Goal: Check status: Check status

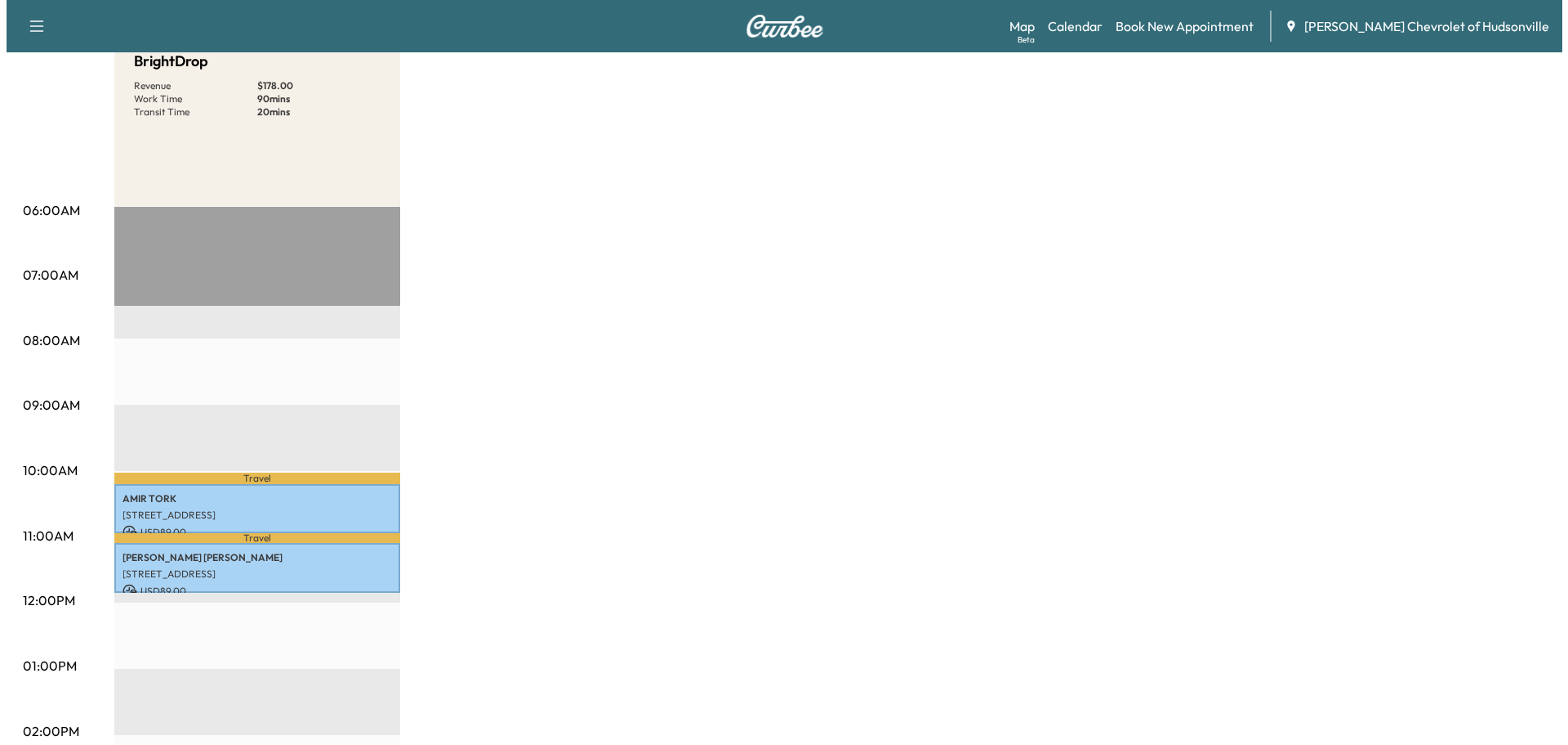
scroll to position [245, 0]
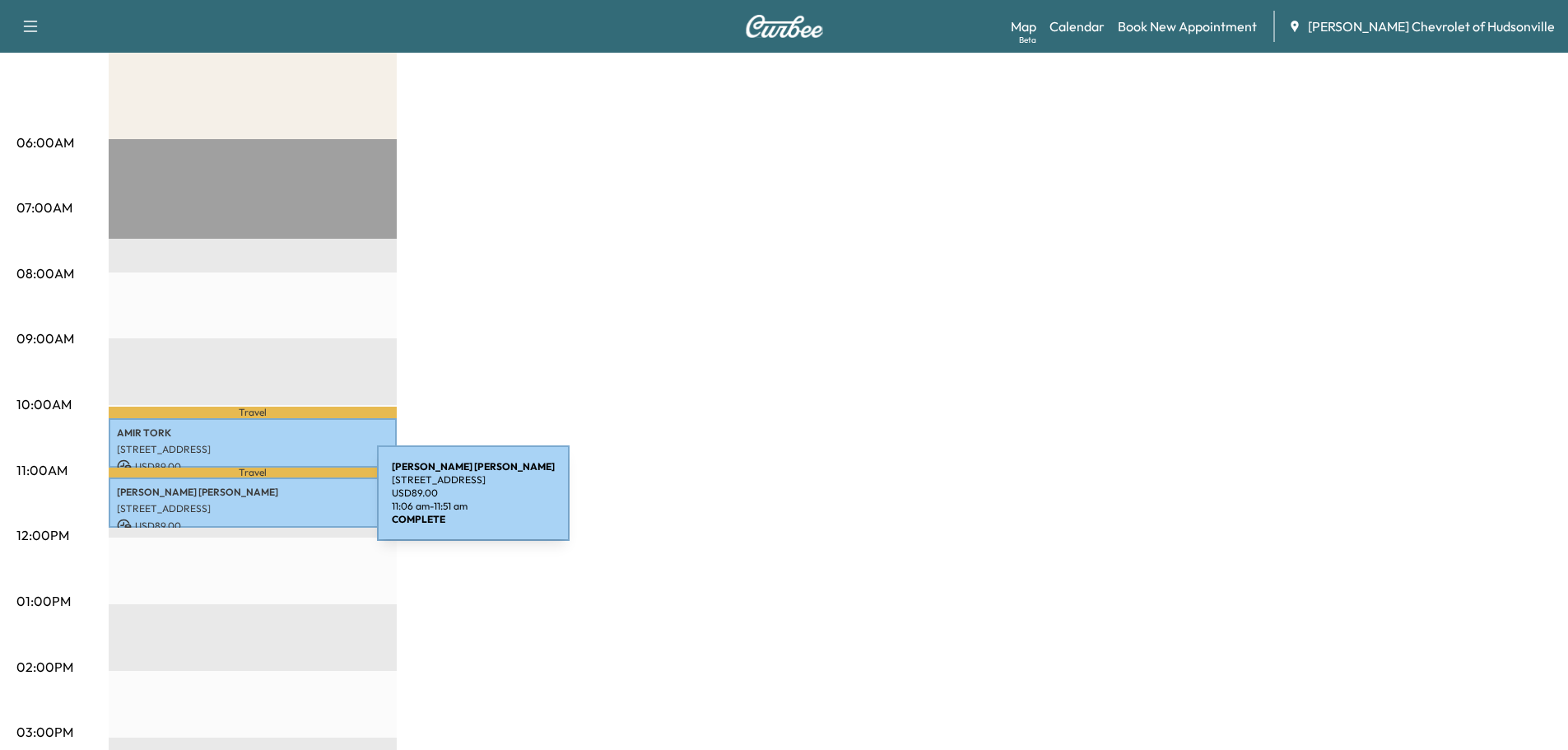
click at [253, 503] on p "[STREET_ADDRESS]" at bounding box center [253, 508] width 272 height 13
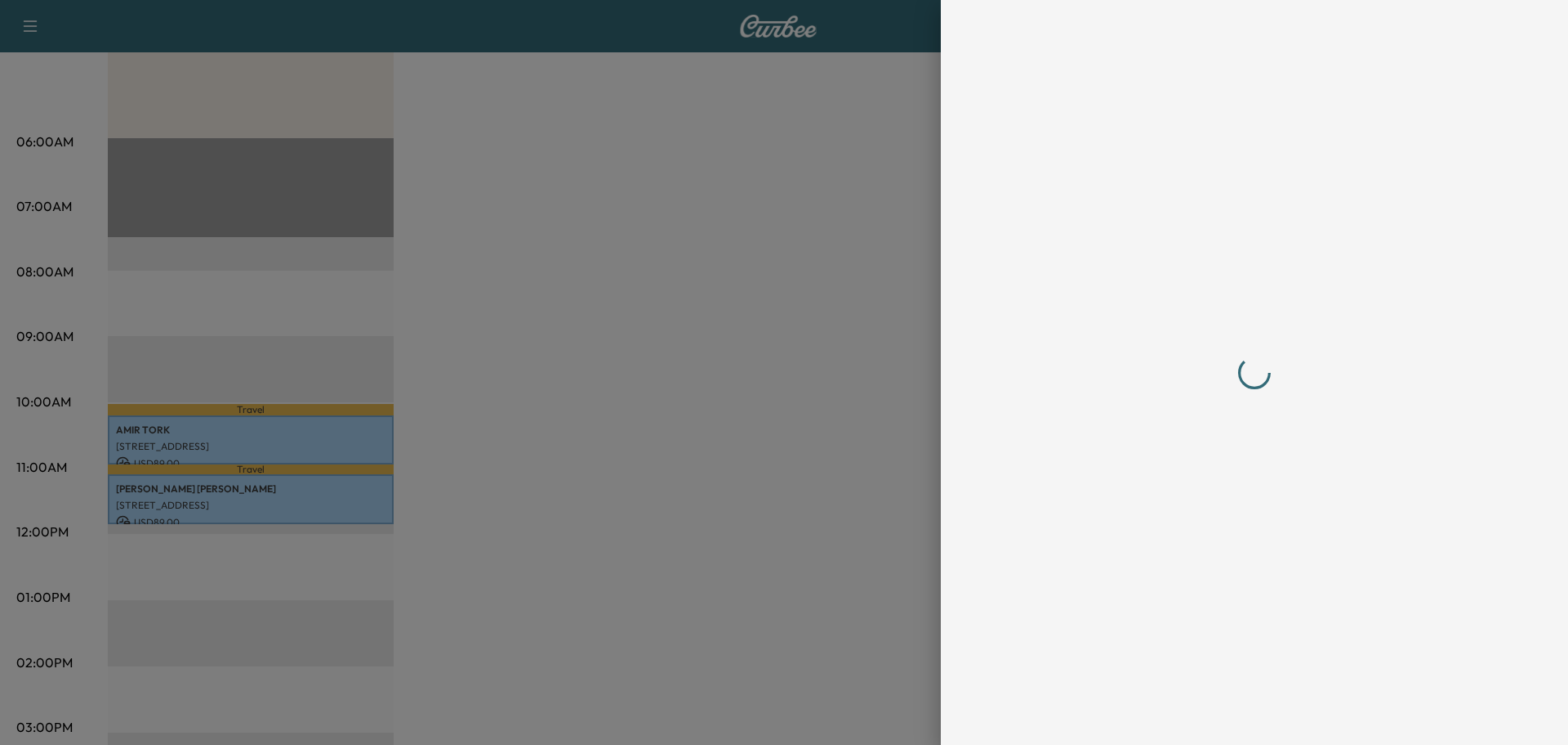
click at [251, 500] on div at bounding box center [784, 372] width 1568 height 745
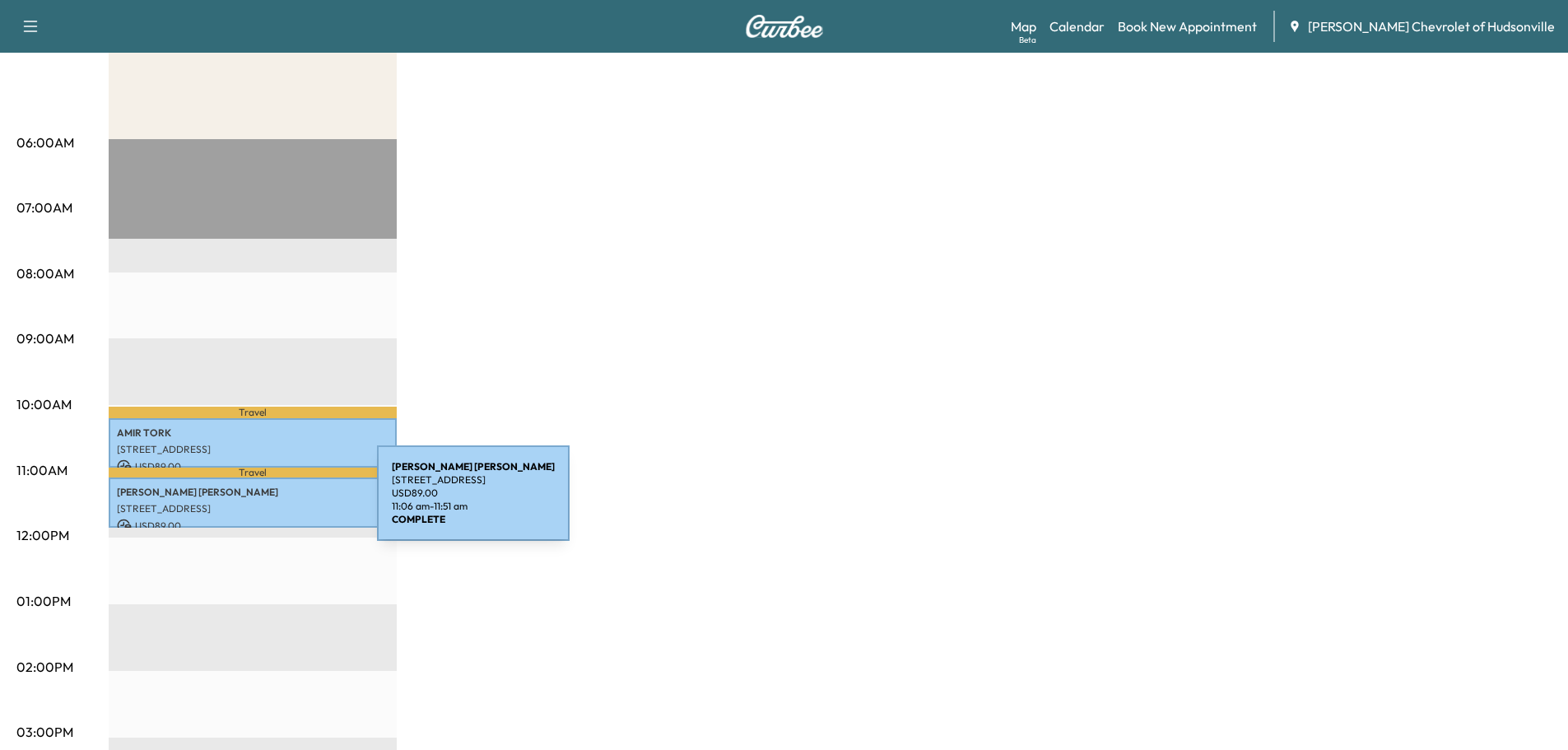
click at [253, 503] on p "[STREET_ADDRESS]" at bounding box center [253, 508] width 272 height 13
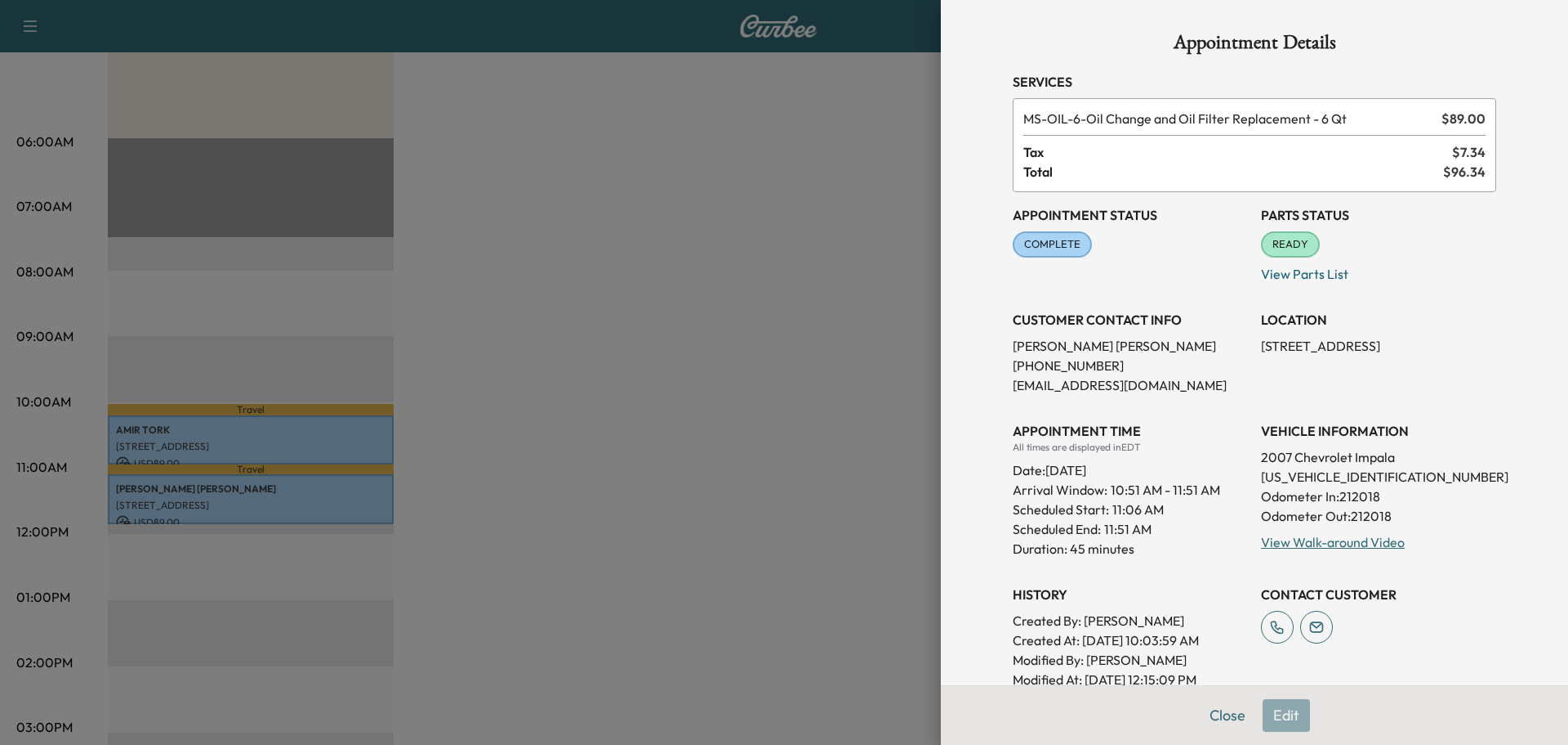
click at [759, 436] on div at bounding box center [784, 372] width 1568 height 745
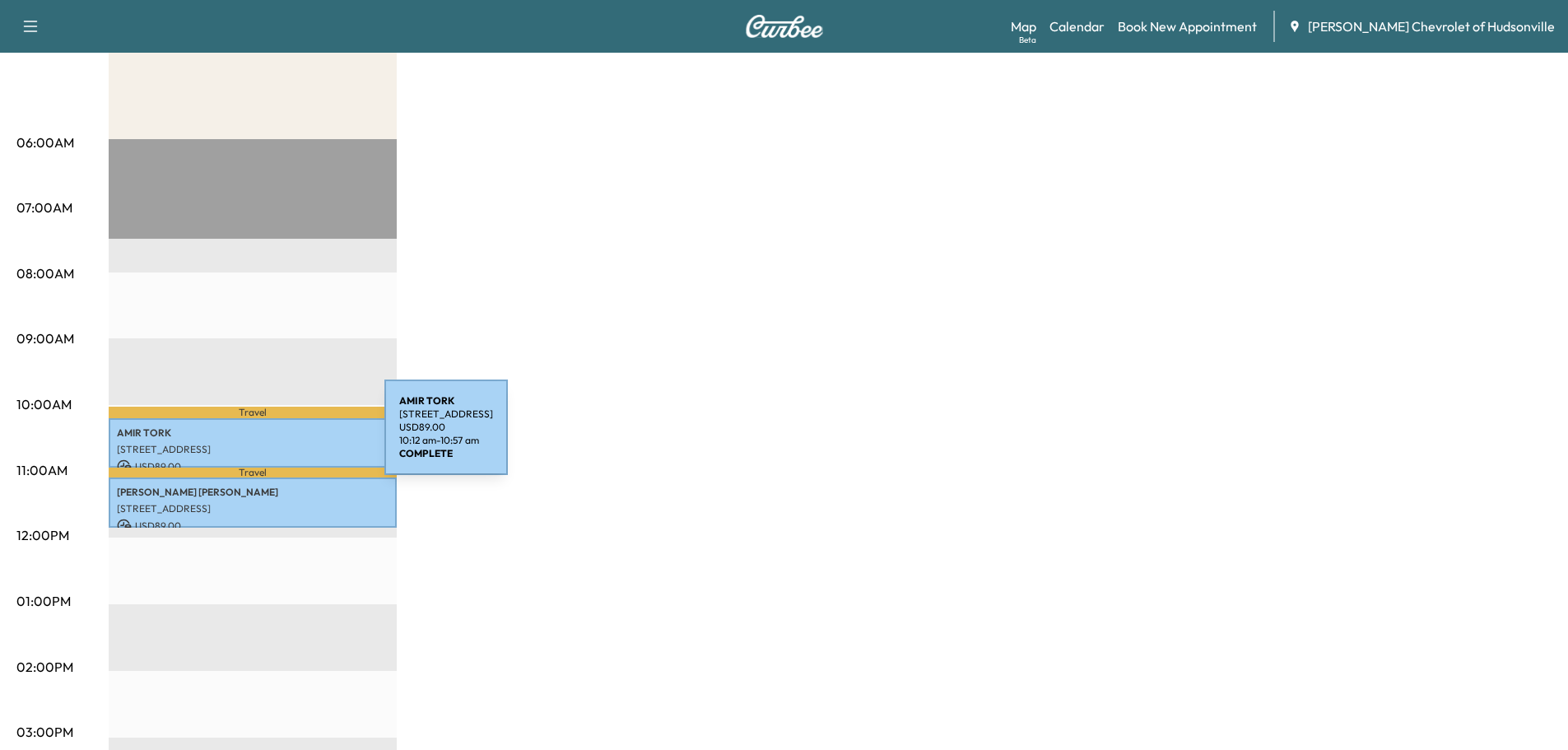
click at [261, 437] on div "[PERSON_NAME] [STREET_ADDRESS] USD 89.00 10:12 am - 10:57 am" at bounding box center [253, 443] width 288 height 50
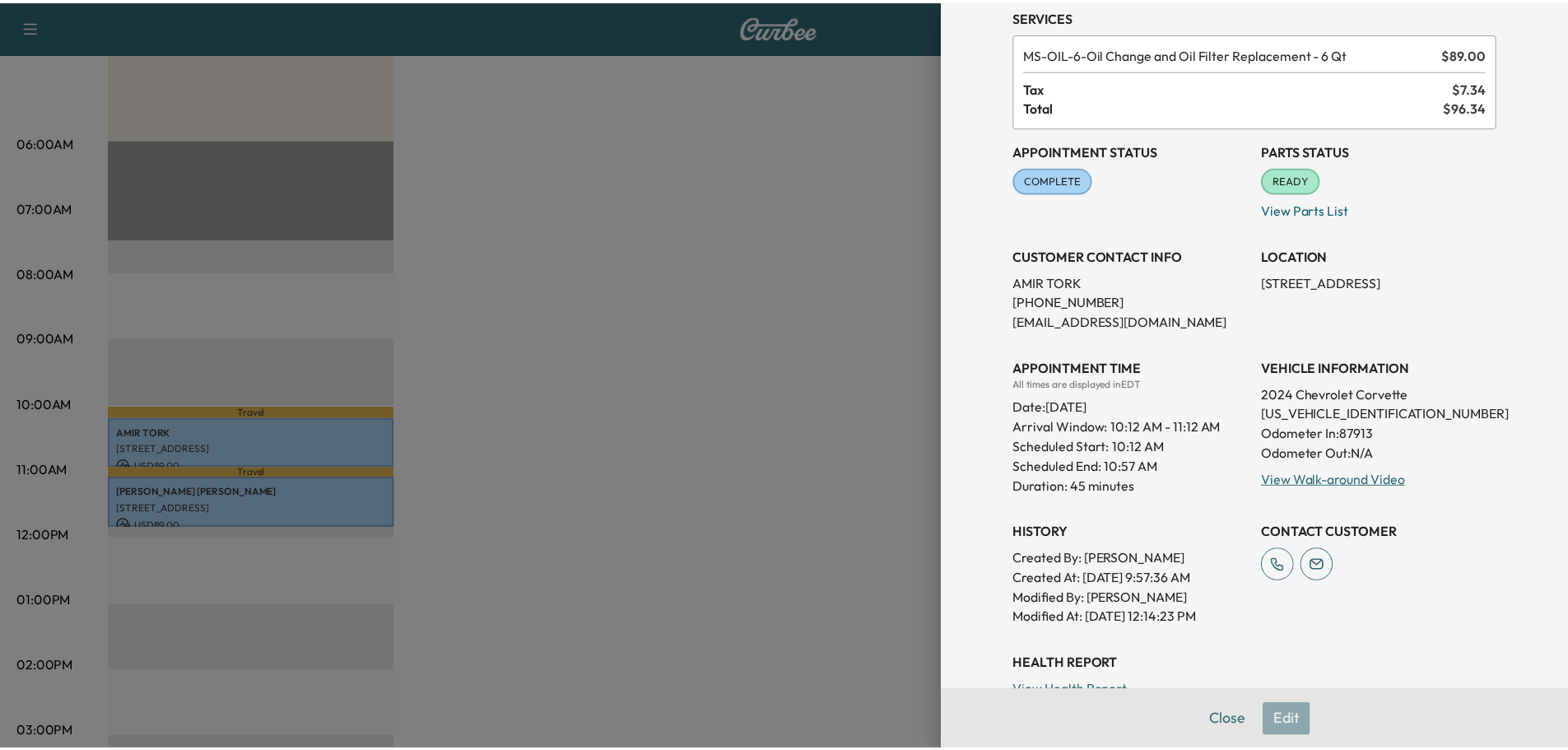
scroll to position [165, 0]
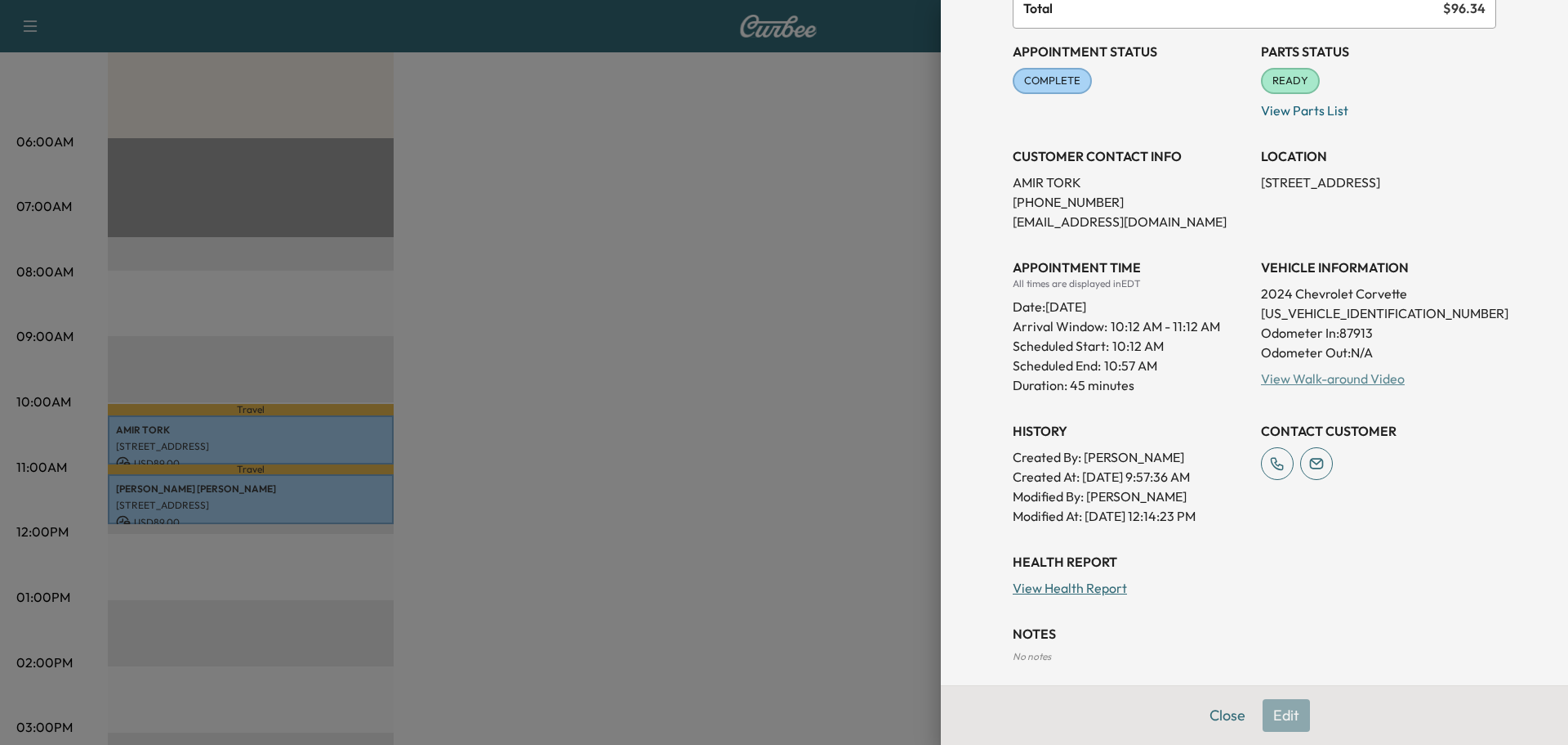
click at [1282, 375] on link "View Walk-around Video" at bounding box center [1333, 378] width 144 height 17
click at [653, 436] on div at bounding box center [784, 372] width 1568 height 745
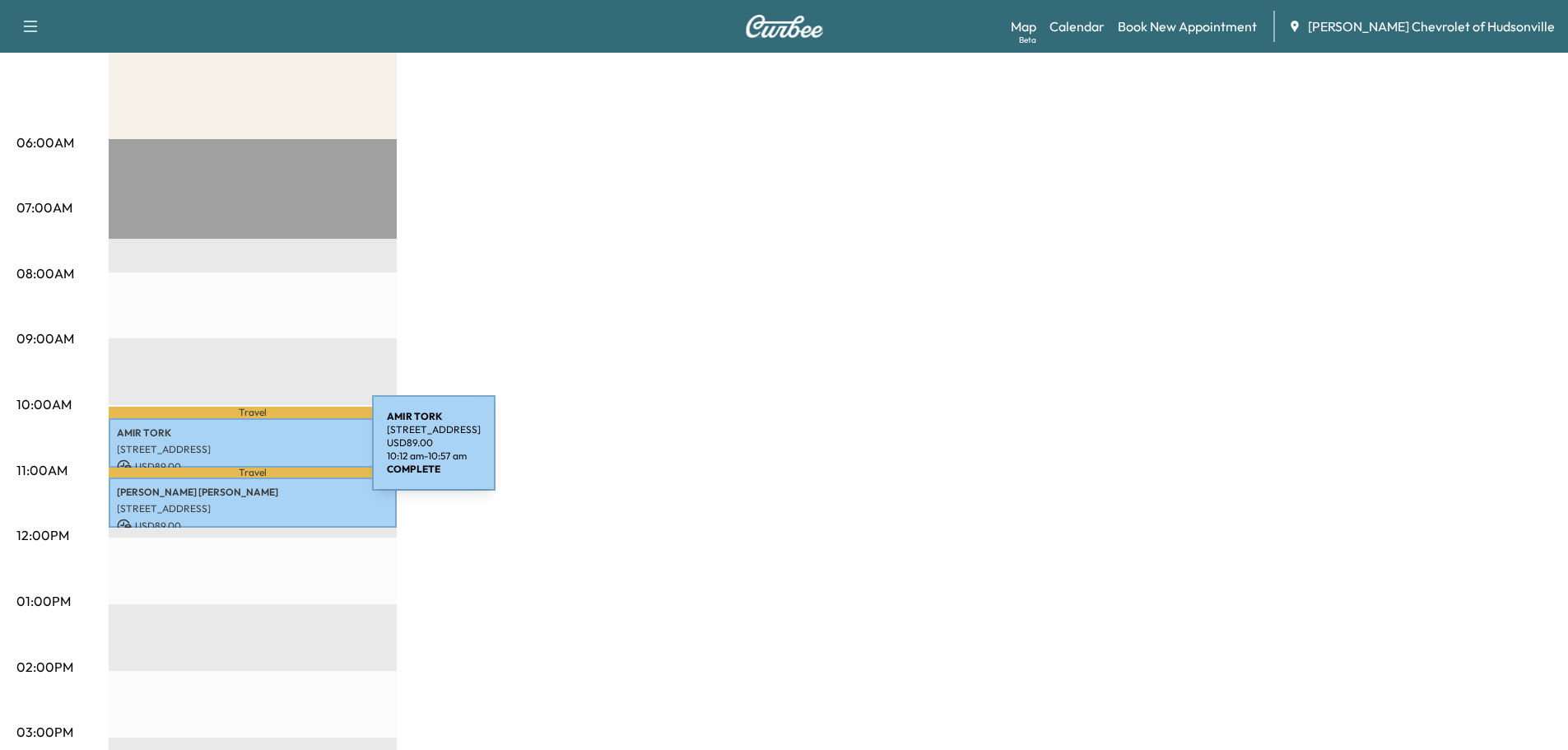
click at [249, 453] on div "[PERSON_NAME] [STREET_ADDRESS] USD 89.00 10:12 am - 10:57 am" at bounding box center [253, 443] width 288 height 50
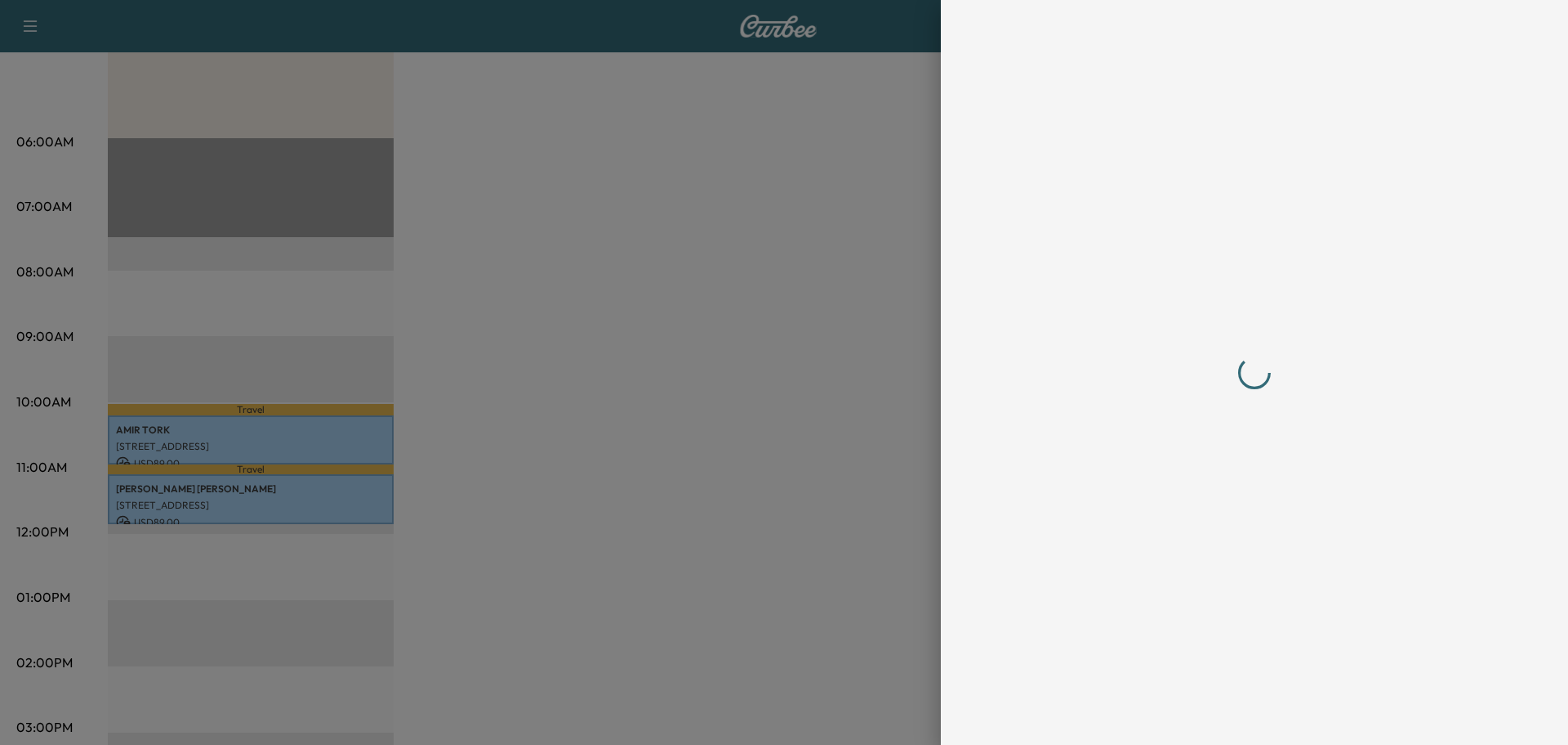
click at [247, 450] on div at bounding box center [784, 372] width 1568 height 745
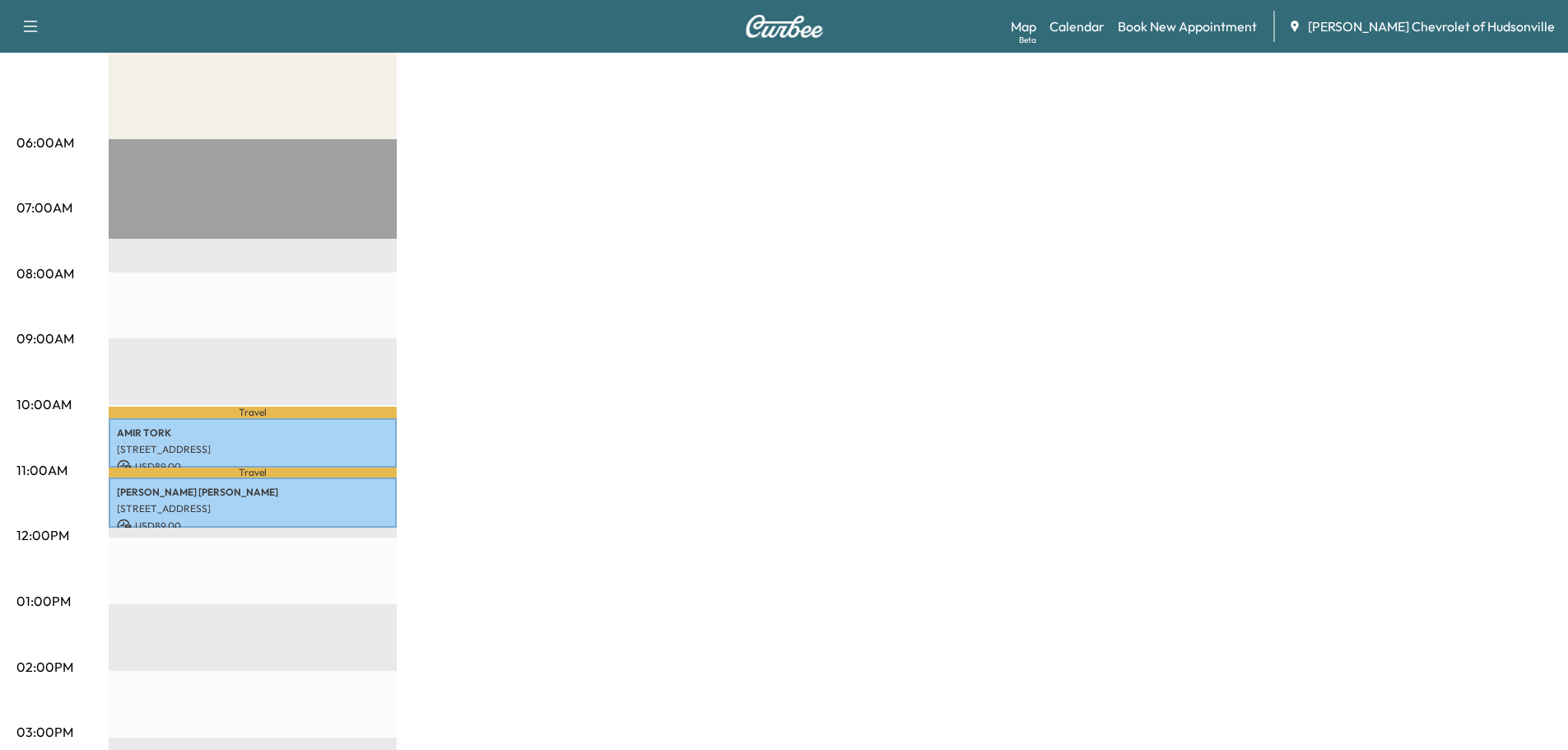
click at [346, 468] on p "Travel" at bounding box center [253, 472] width 288 height 10
click at [348, 459] on p "USD 89.00" at bounding box center [253, 466] width 272 height 15
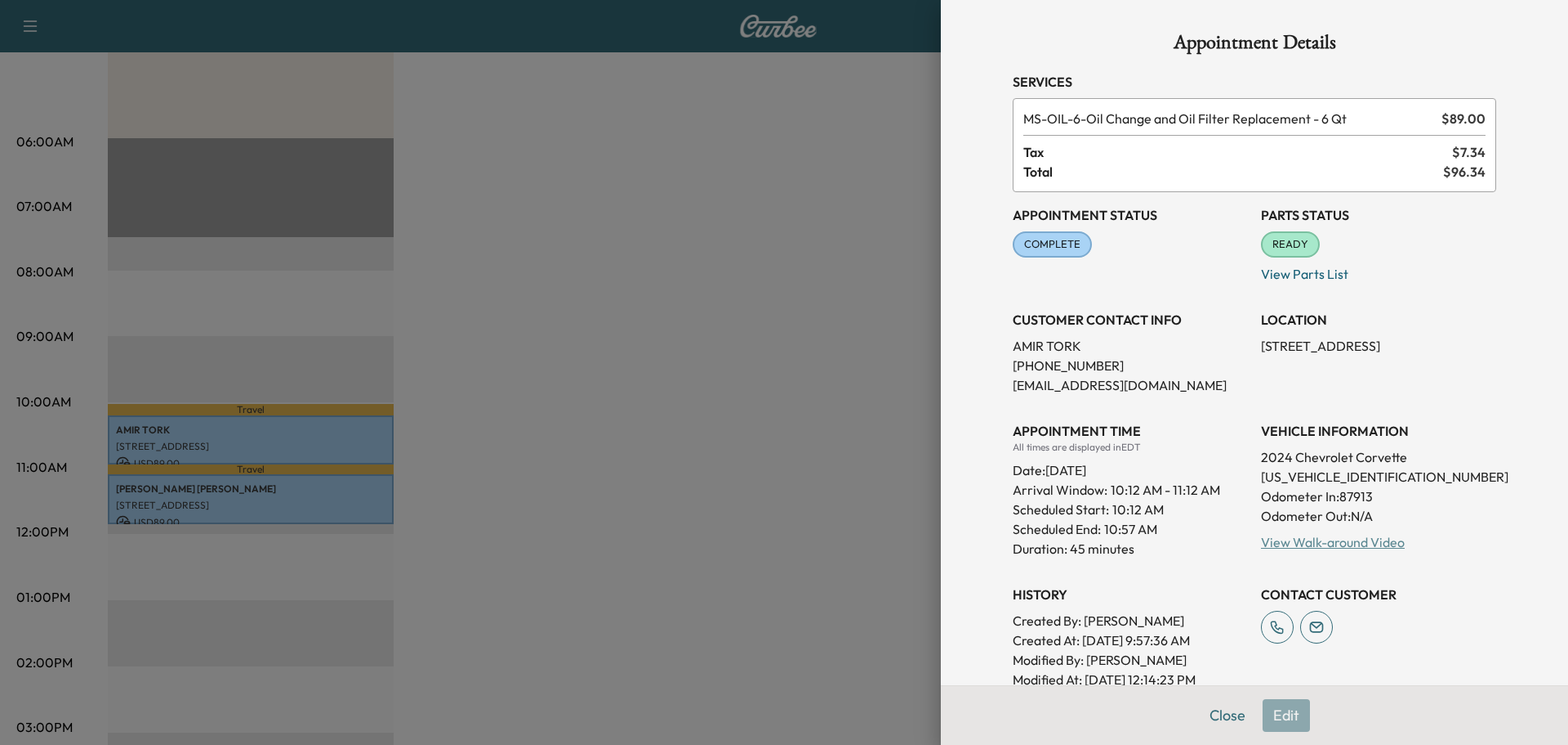
click at [1327, 542] on link "View Walk-around Video" at bounding box center [1333, 542] width 144 height 17
click at [491, 278] on div at bounding box center [784, 372] width 1568 height 745
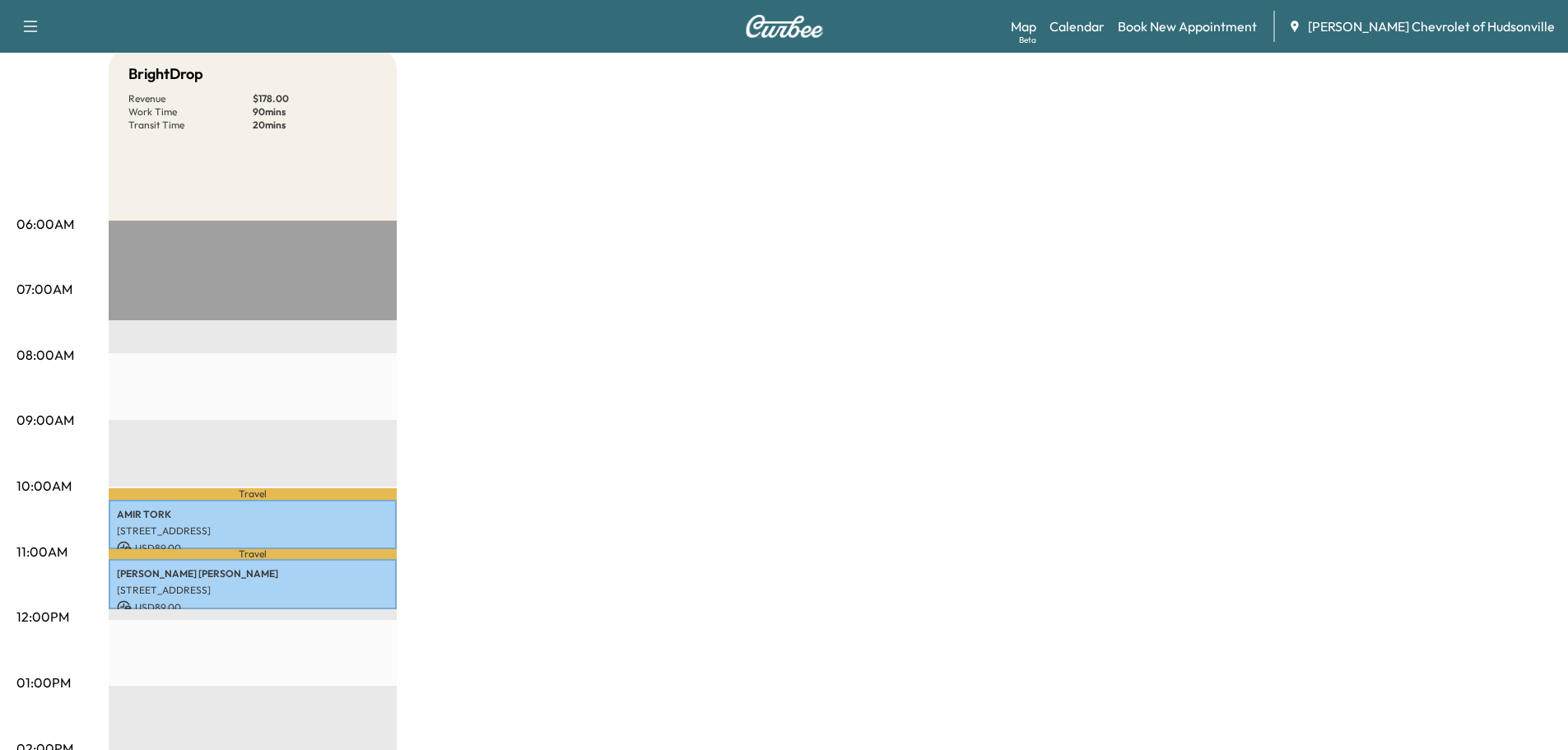
scroll to position [0, 0]
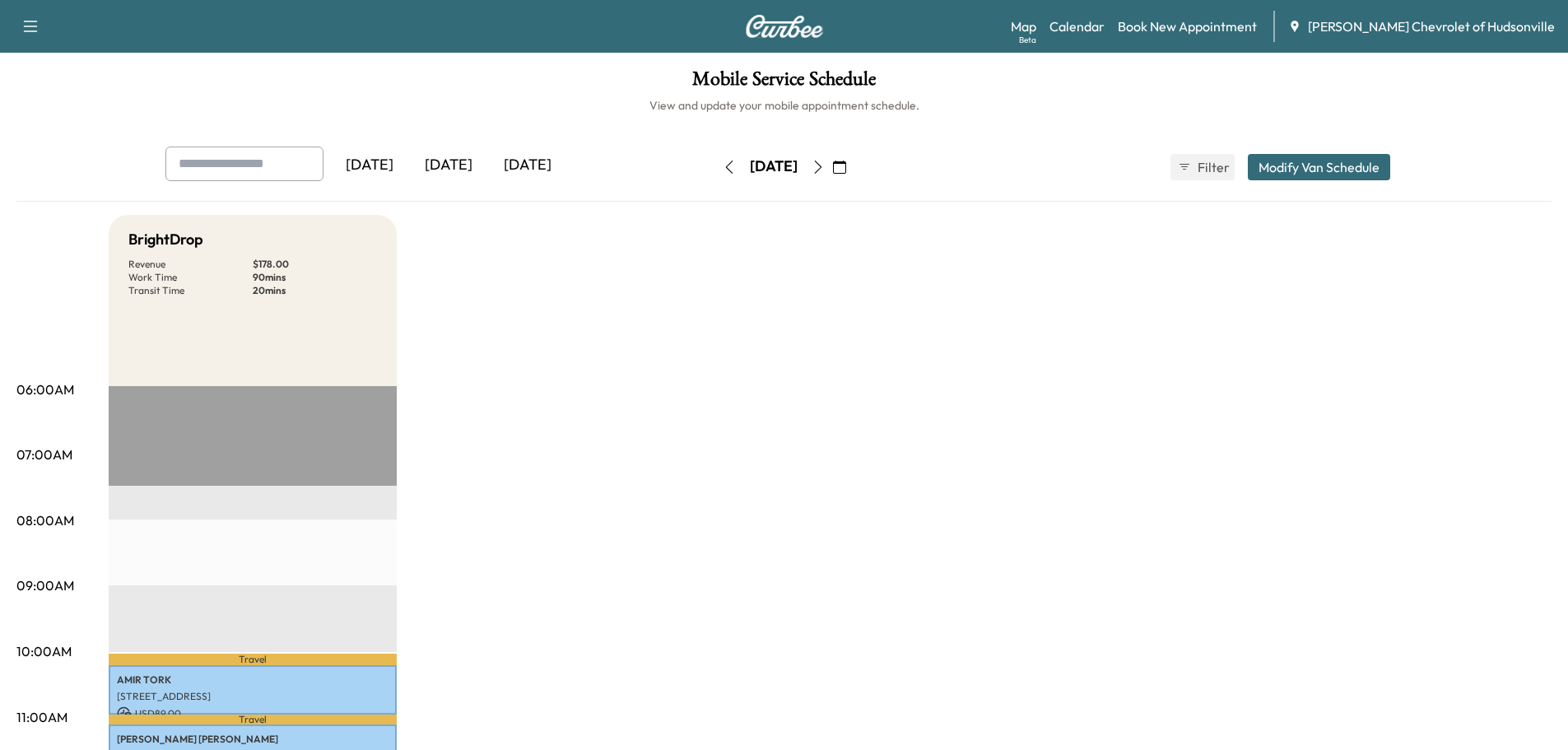
click at [457, 158] on div "[DATE]" at bounding box center [449, 165] width 79 height 38
click at [517, 158] on div "[DATE]" at bounding box center [528, 165] width 79 height 38
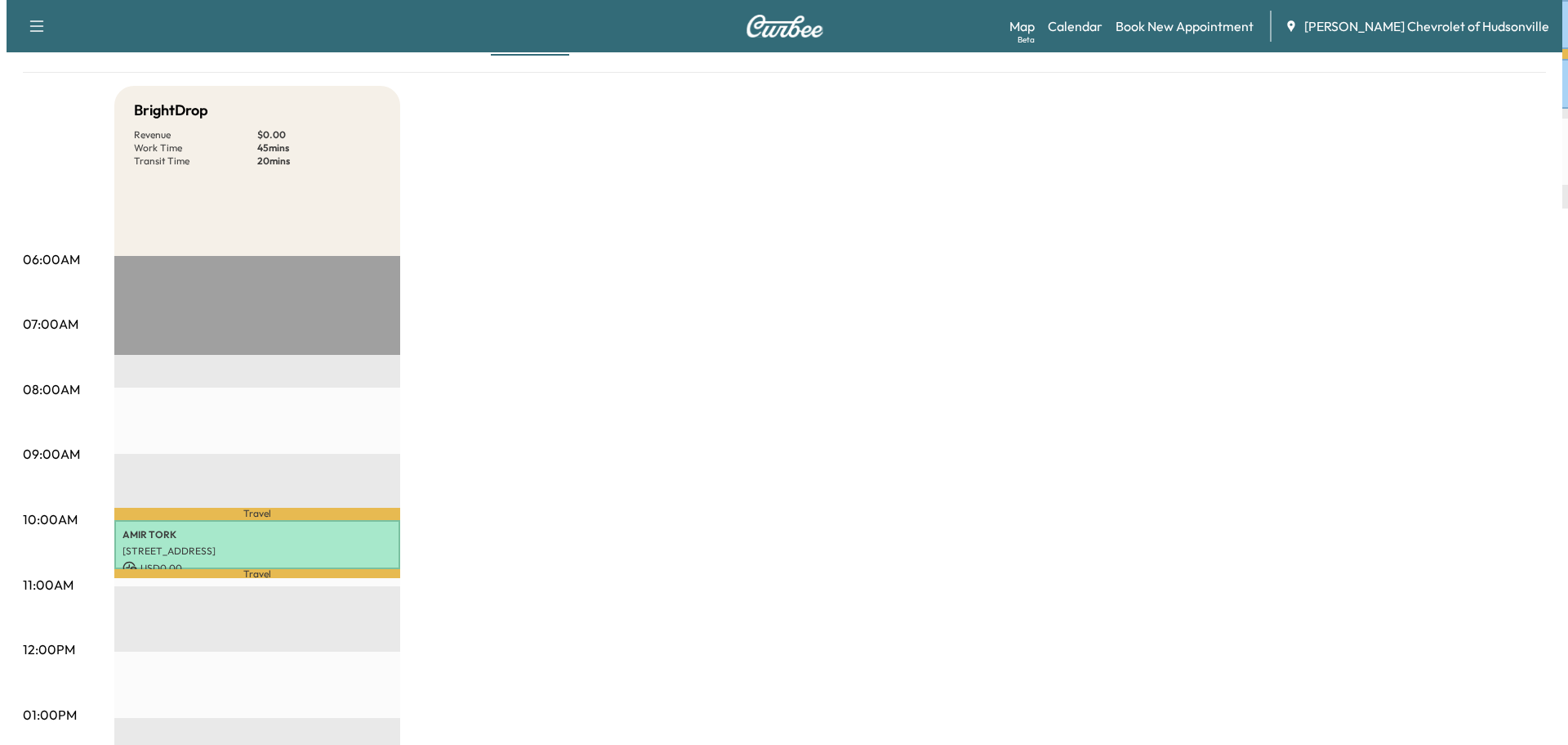
scroll to position [327, 0]
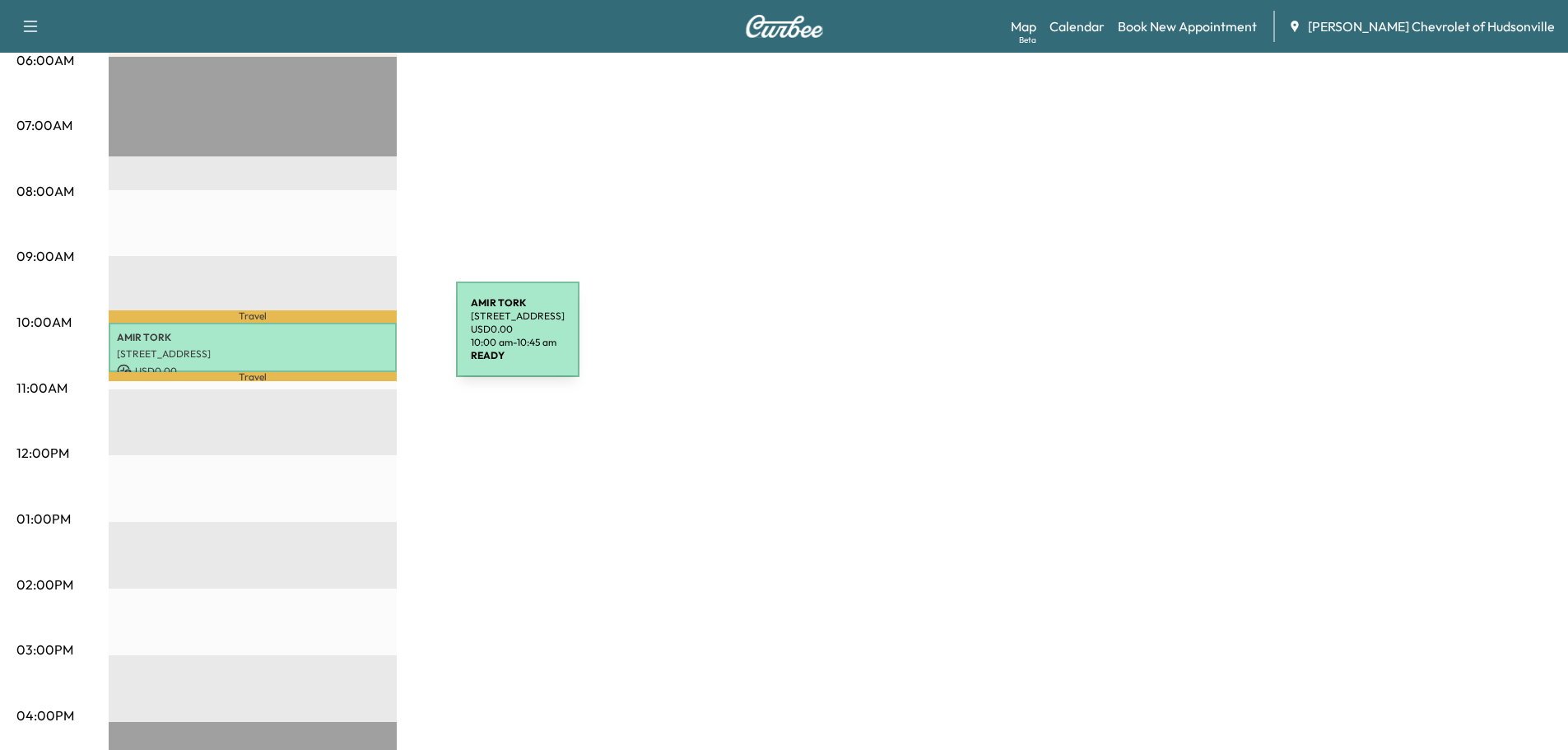
click at [333, 337] on p "[PERSON_NAME]" at bounding box center [253, 337] width 272 height 13
